Goal: Check status

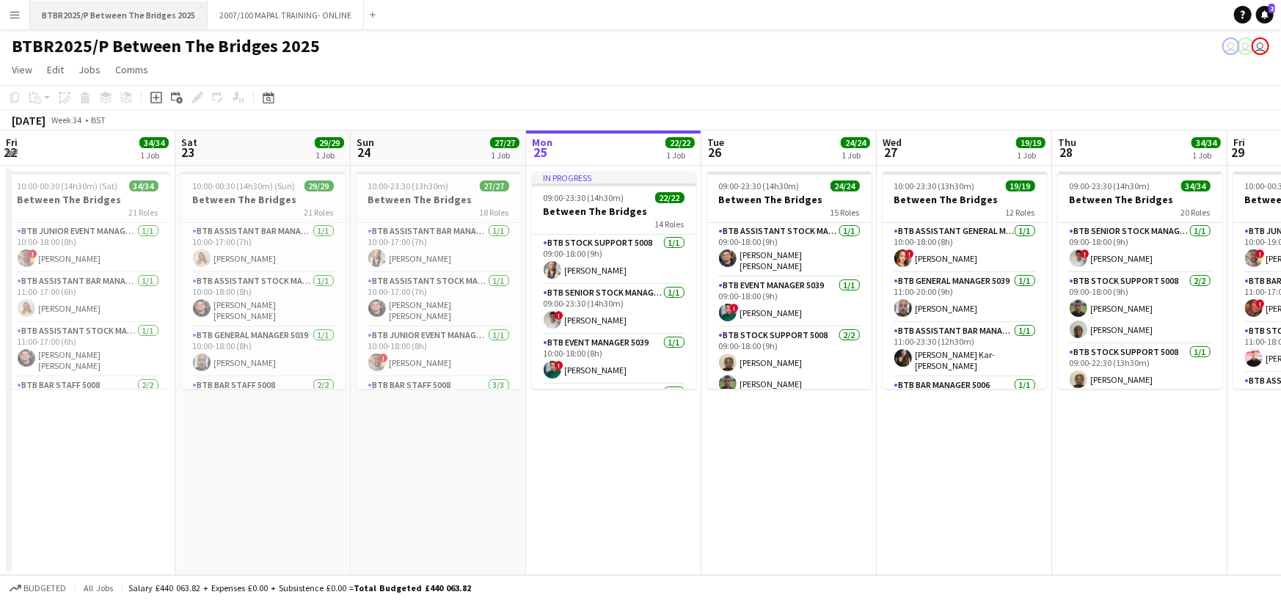
scroll to position [631, 0]
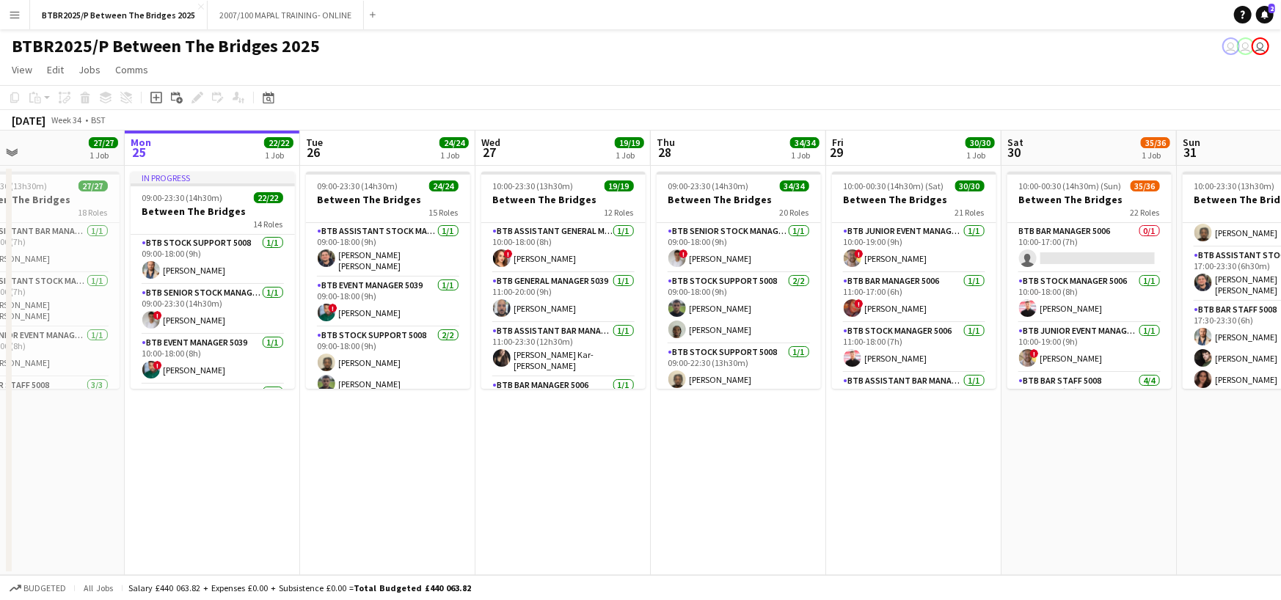
click at [16, 4] on button "Menu" at bounding box center [14, 14] width 29 height 29
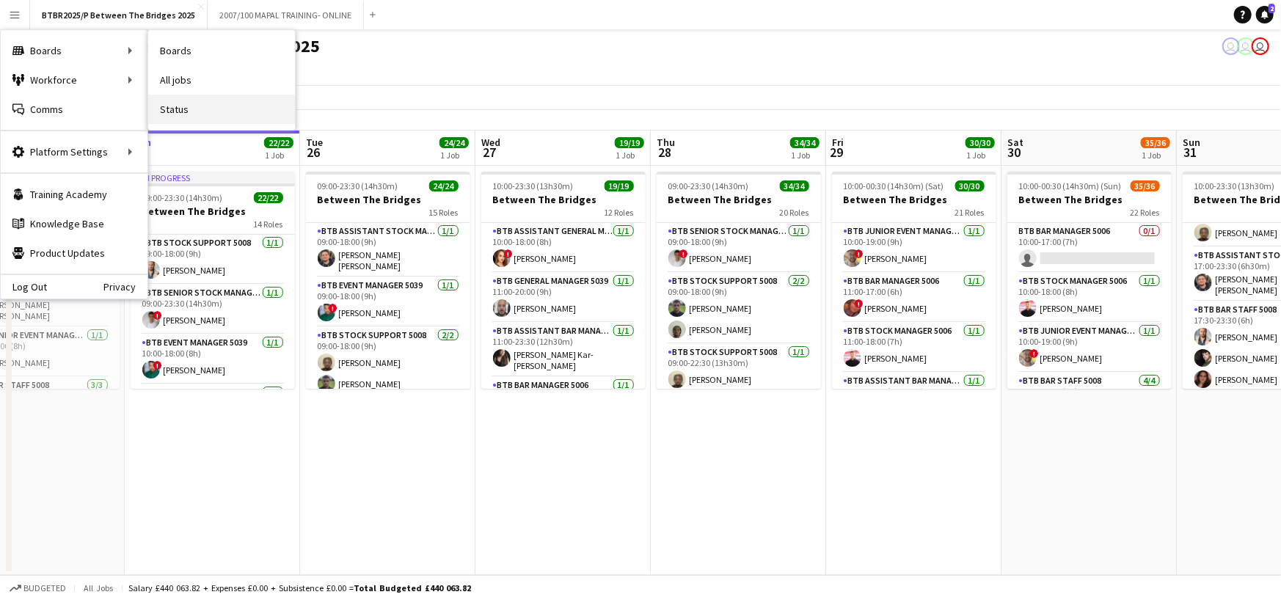
click at [211, 113] on link "Status" at bounding box center [221, 109] width 147 height 29
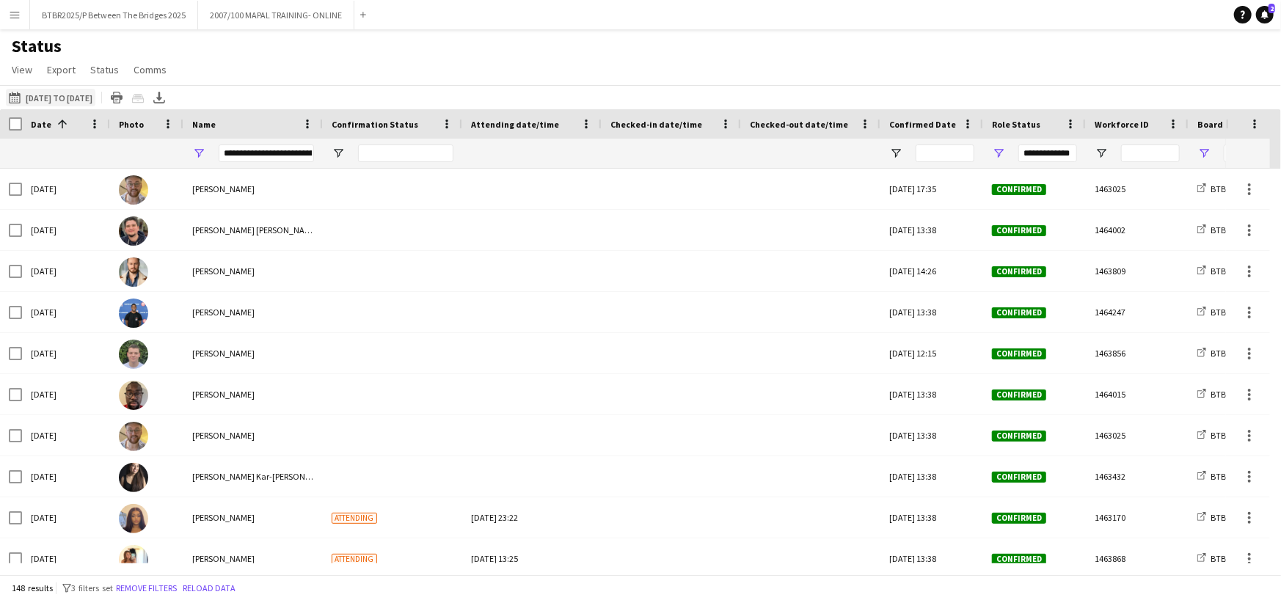
click at [79, 102] on button "[DATE] to [DATE] [DATE] to [DATE]" at bounding box center [50, 98] width 89 height 18
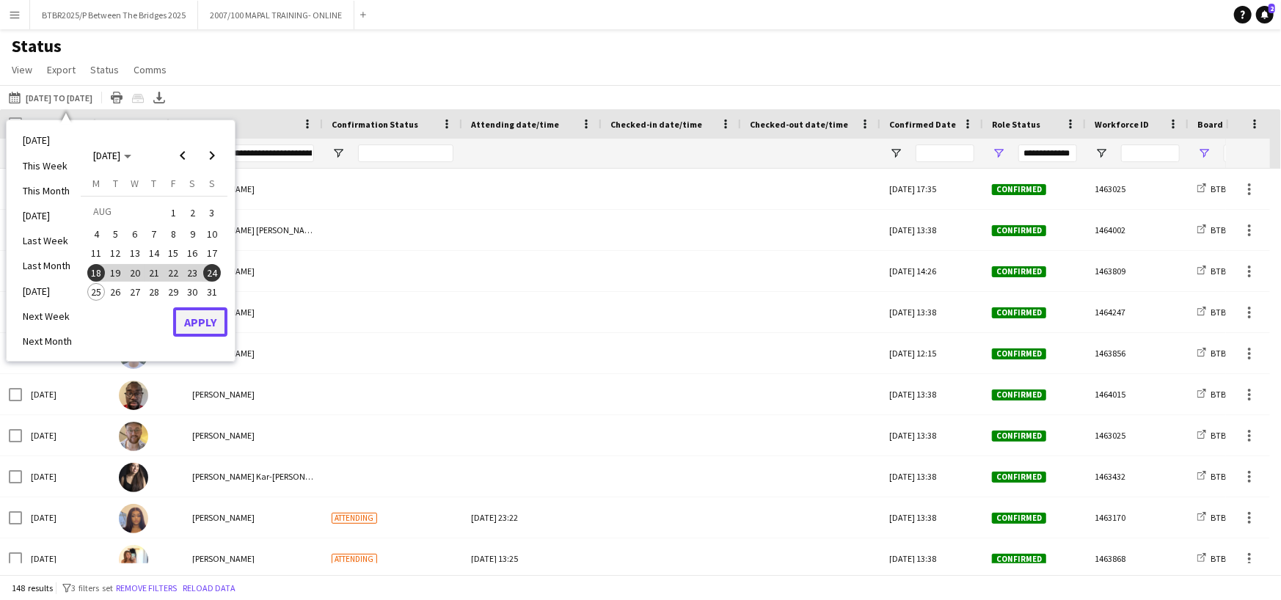
click at [205, 315] on button "Apply" at bounding box center [200, 321] width 54 height 29
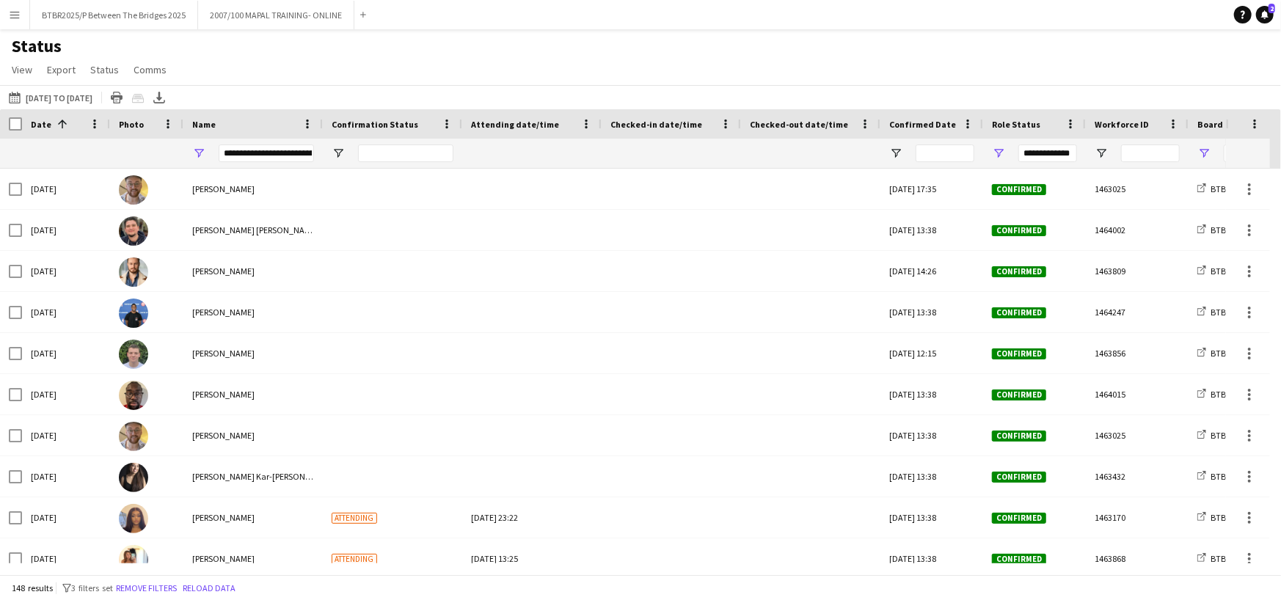
click at [290, 150] on div "**********" at bounding box center [266, 153] width 95 height 18
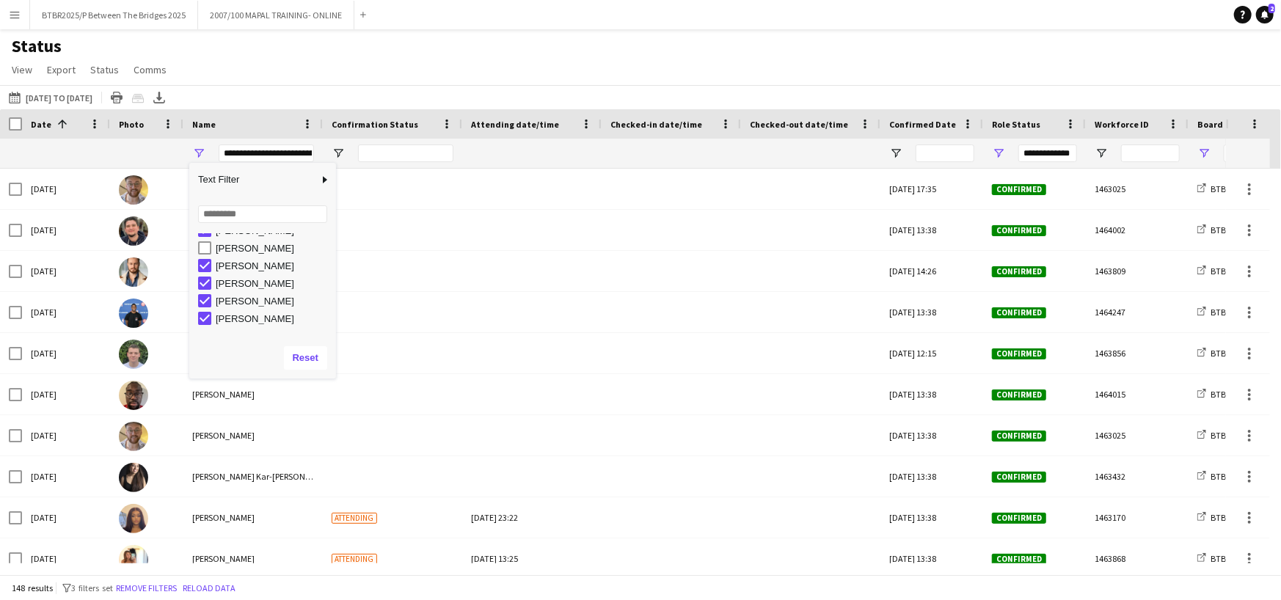
scroll to position [367, 0]
type input "**********"
click at [365, 53] on div "Status View Views Default view BTB upload workforce New starters Payroll checks…" at bounding box center [640, 60] width 1281 height 50
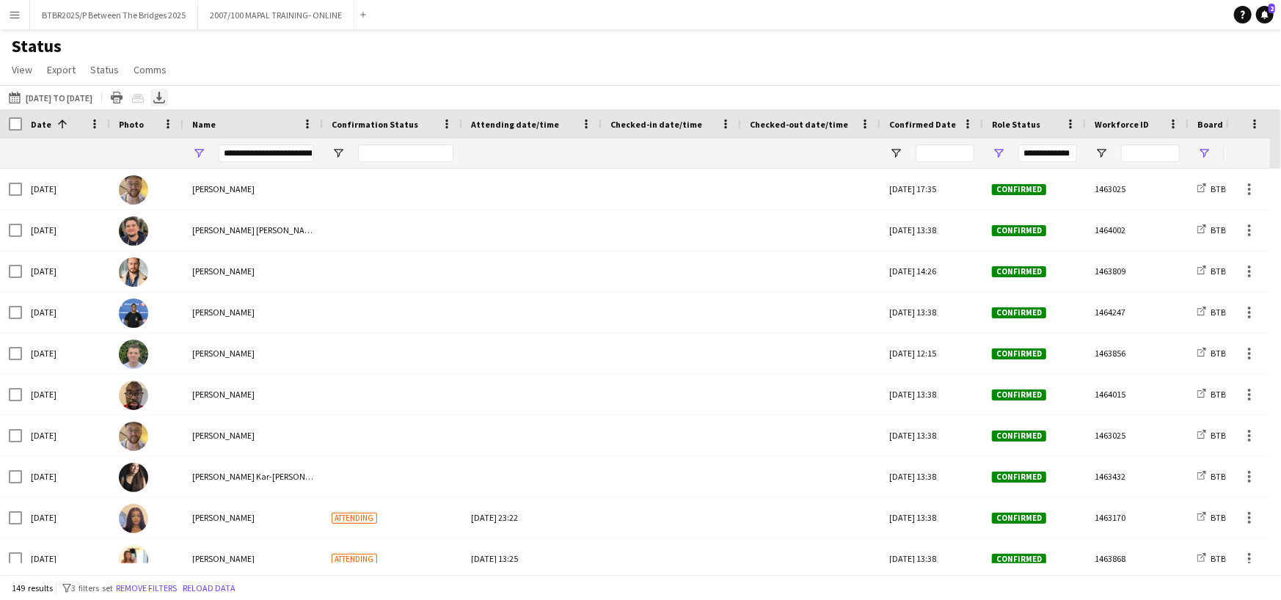
click at [165, 96] on icon "Export XLSX" at bounding box center [159, 98] width 12 height 12
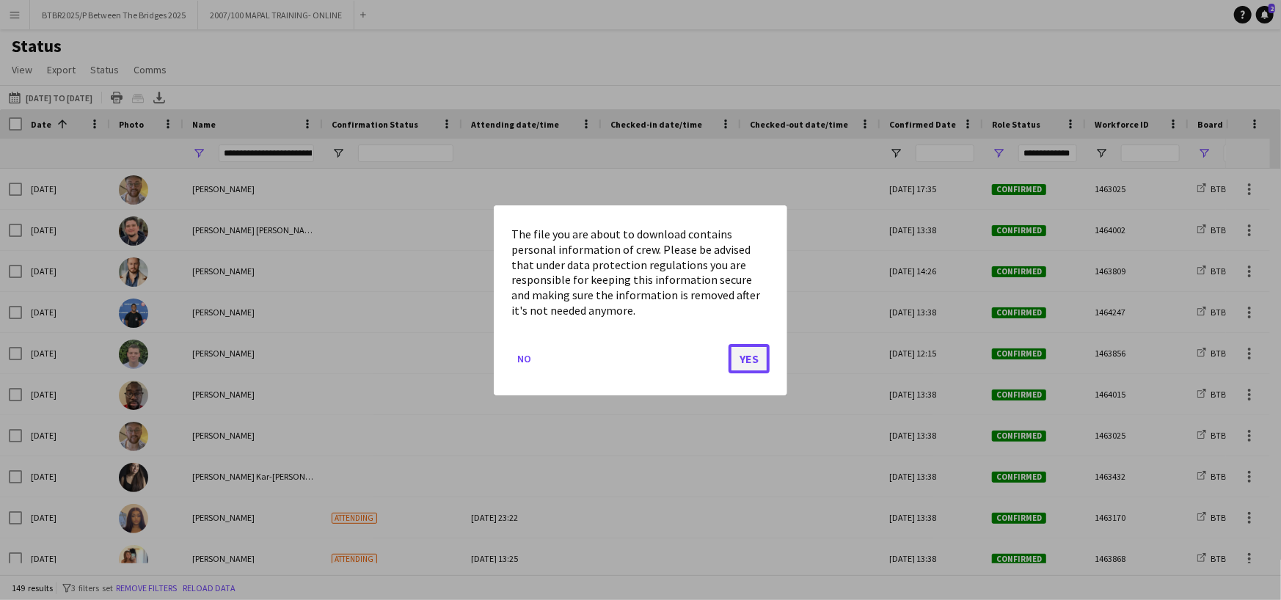
click at [755, 362] on button "Yes" at bounding box center [748, 357] width 41 height 29
